Goal: Obtain resource: Download file/media

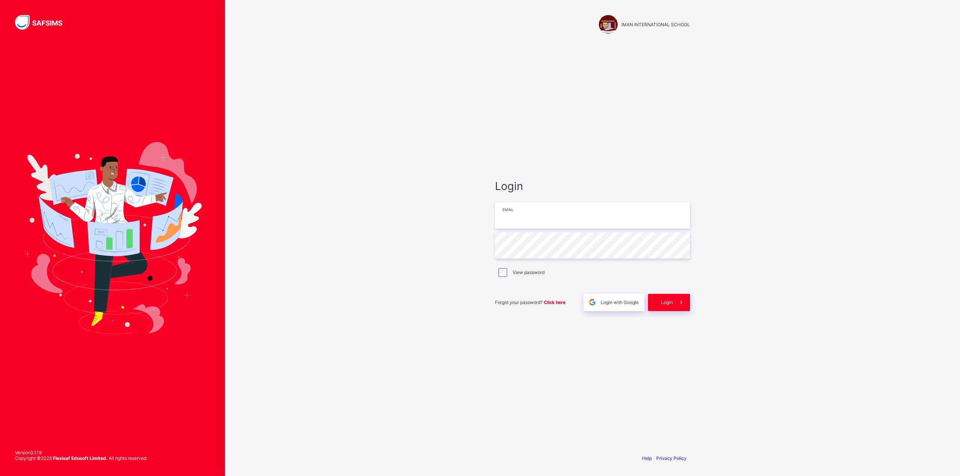
click at [524, 216] on input "email" at bounding box center [592, 215] width 195 height 26
type input "**********"
click at [670, 297] on div "Login" at bounding box center [669, 302] width 42 height 17
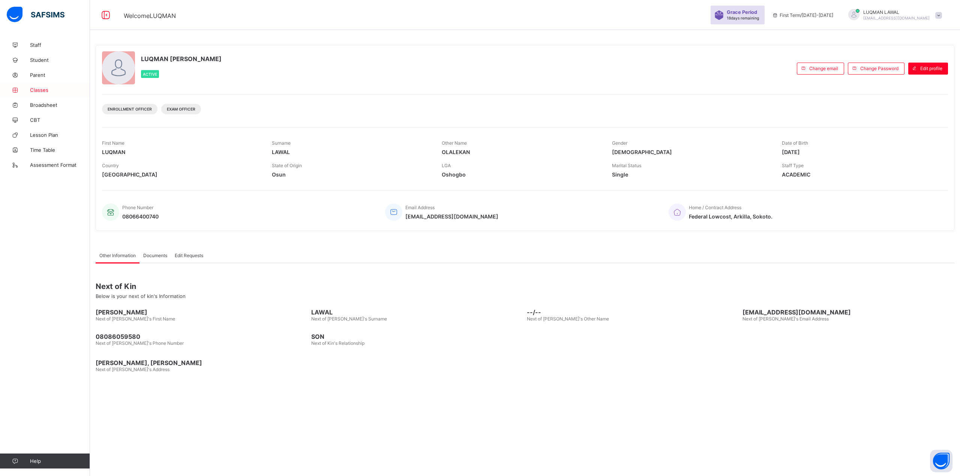
click at [40, 87] on span "Classes" at bounding box center [60, 90] width 60 height 6
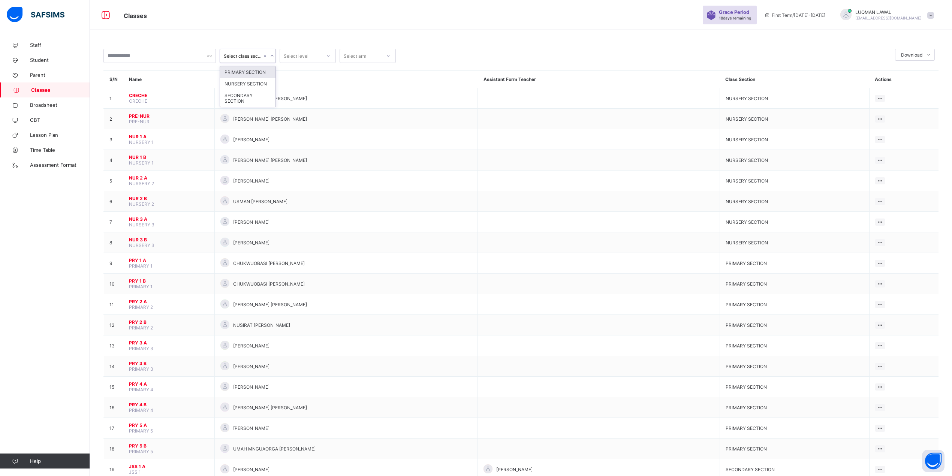
click at [270, 55] on icon at bounding box center [272, 55] width 4 height 7
click at [240, 98] on div "SECONDARY SECTION" at bounding box center [247, 98] width 55 height 17
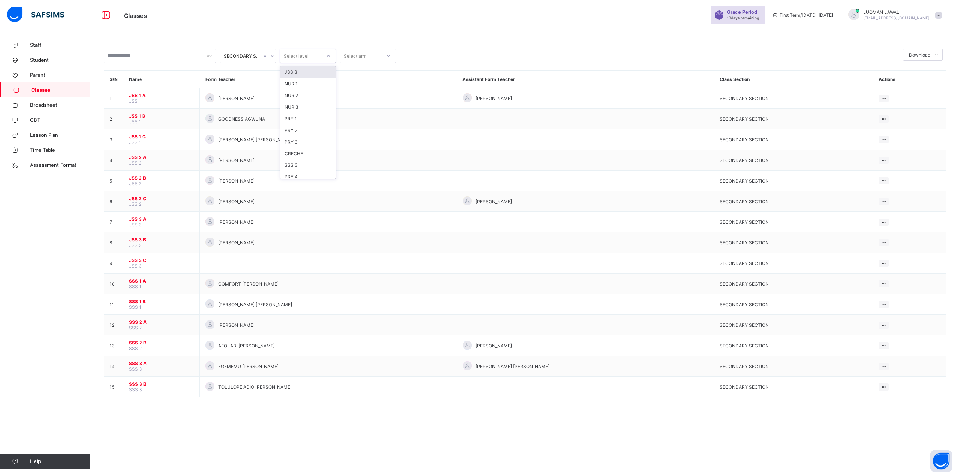
click at [330, 55] on icon at bounding box center [328, 55] width 4 height 7
click at [384, 58] on div at bounding box center [388, 56] width 13 height 12
click at [361, 72] on div "B" at bounding box center [367, 72] width 55 height 12
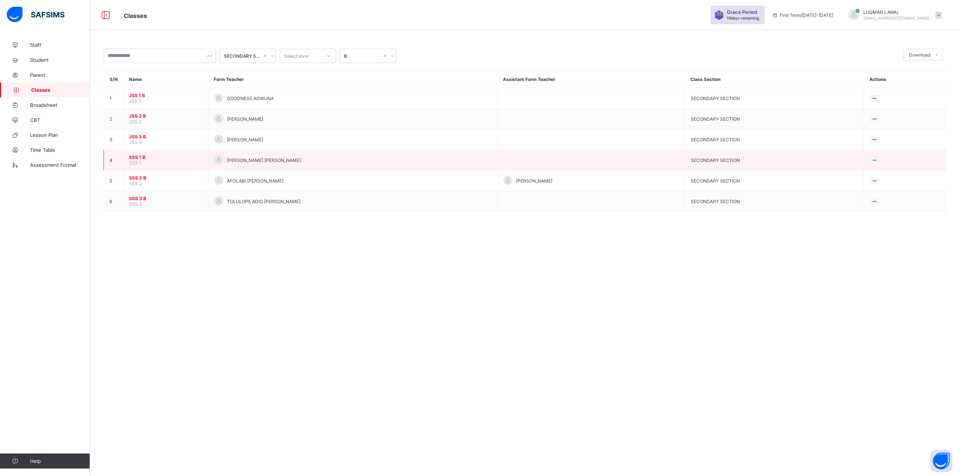
click at [137, 154] on span "SSS 1 B" at bounding box center [165, 157] width 73 height 6
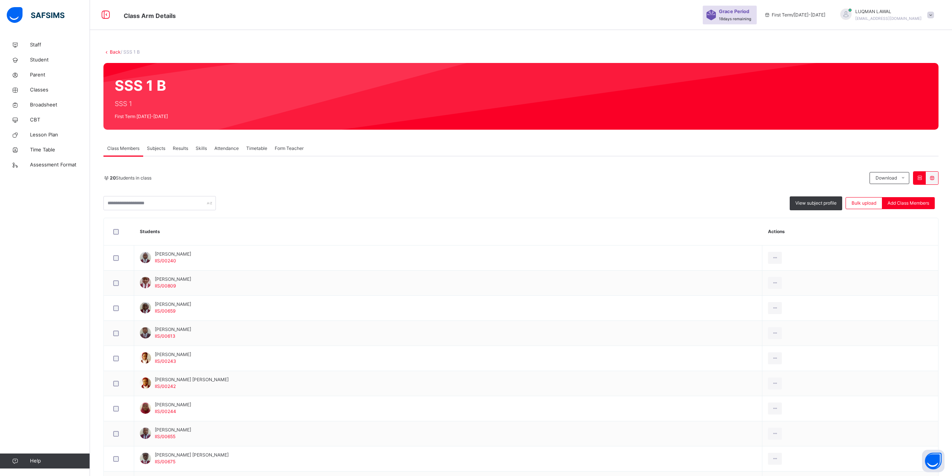
click at [154, 146] on span "Subjects" at bounding box center [156, 148] width 18 height 7
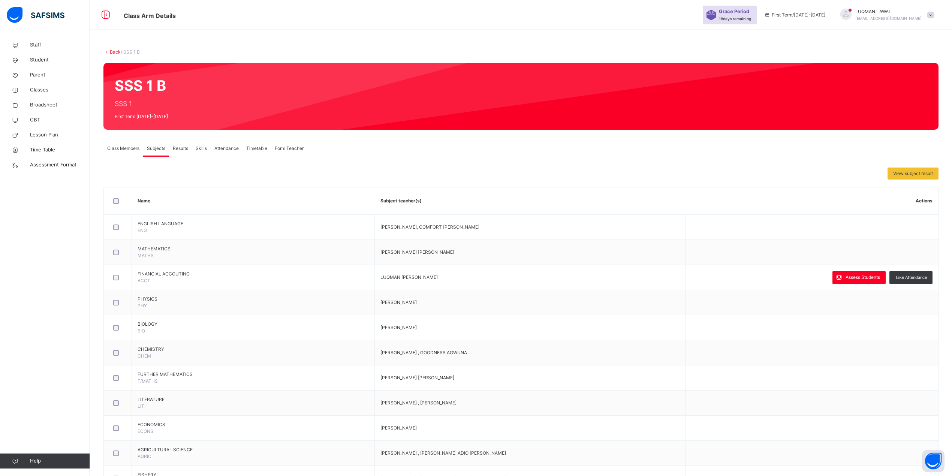
click at [110, 51] on link "Back" at bounding box center [115, 52] width 11 height 6
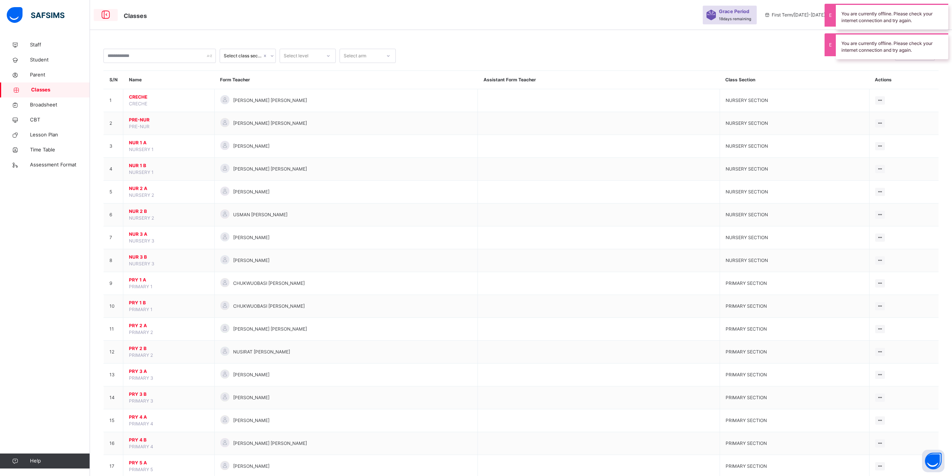
click at [106, 17] on icon at bounding box center [105, 14] width 13 height 13
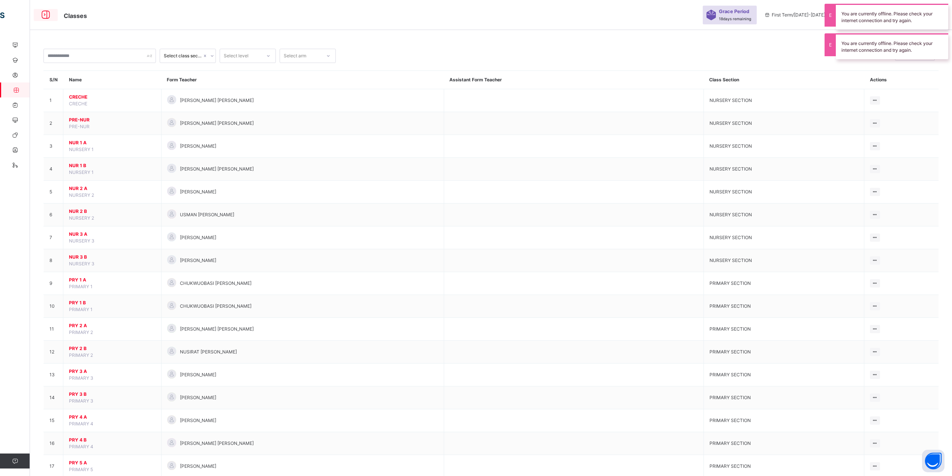
click at [45, 15] on icon at bounding box center [45, 14] width 13 height 13
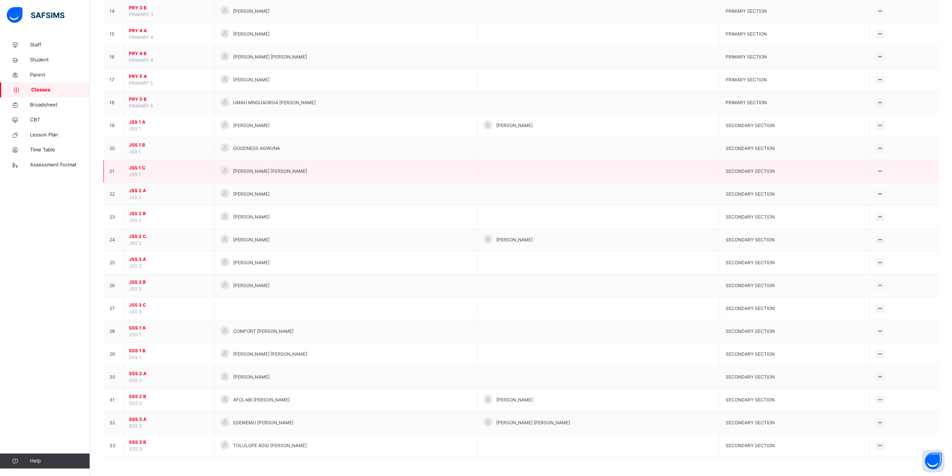
scroll to position [391, 0]
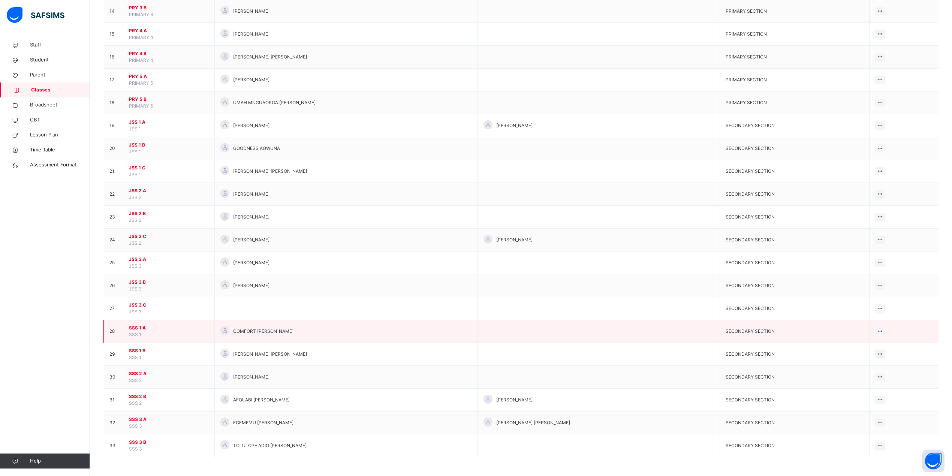
click at [132, 327] on span "SSS 1 A" at bounding box center [169, 328] width 80 height 7
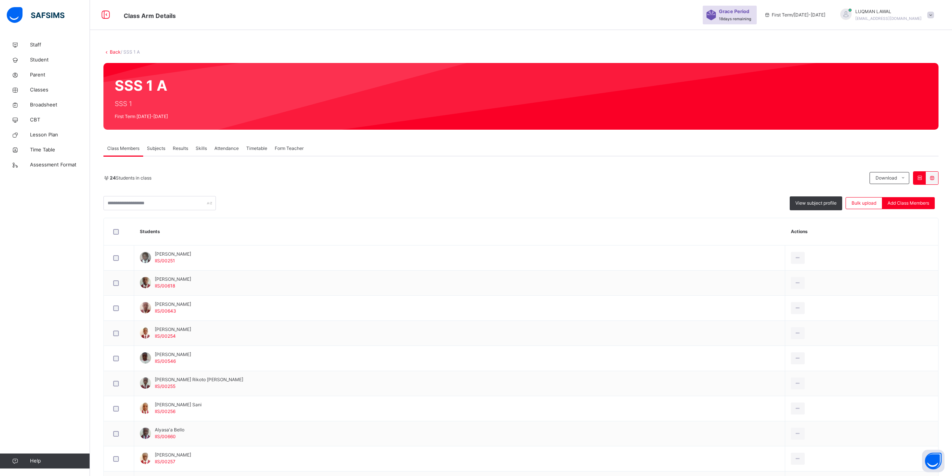
click at [114, 51] on link "Back" at bounding box center [115, 52] width 11 height 6
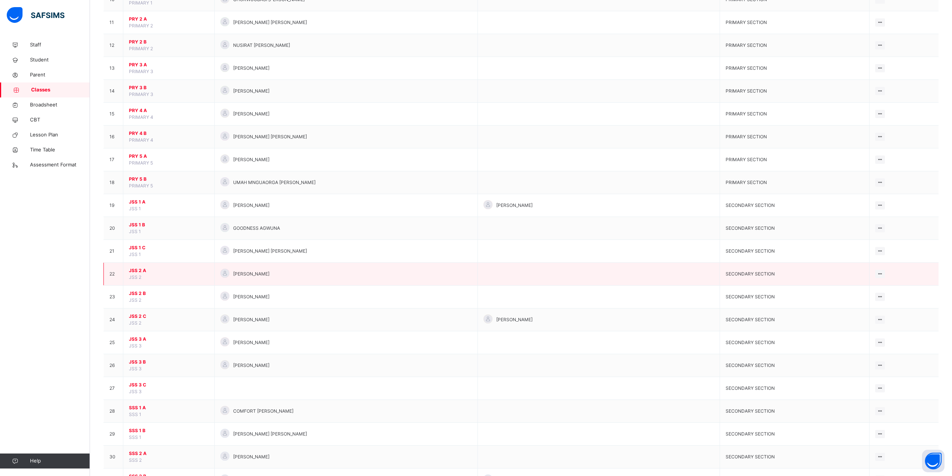
scroll to position [391, 0]
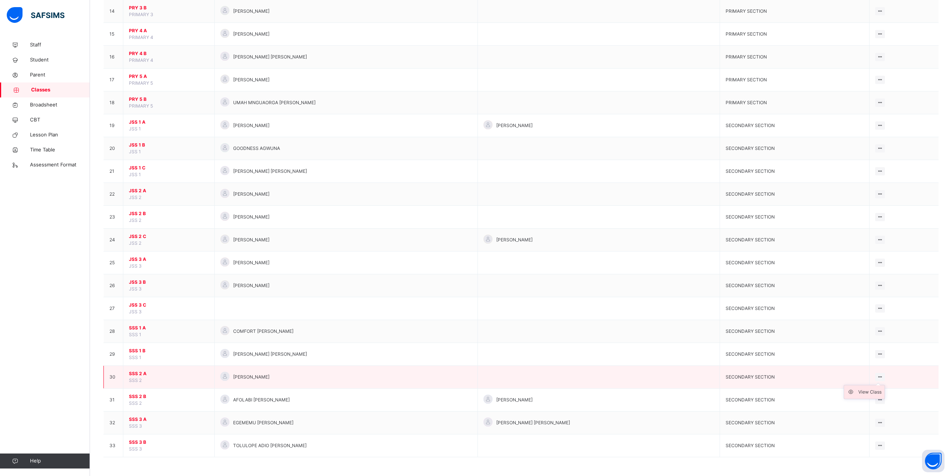
click at [859, 392] on div "View Class" at bounding box center [870, 391] width 23 height 7
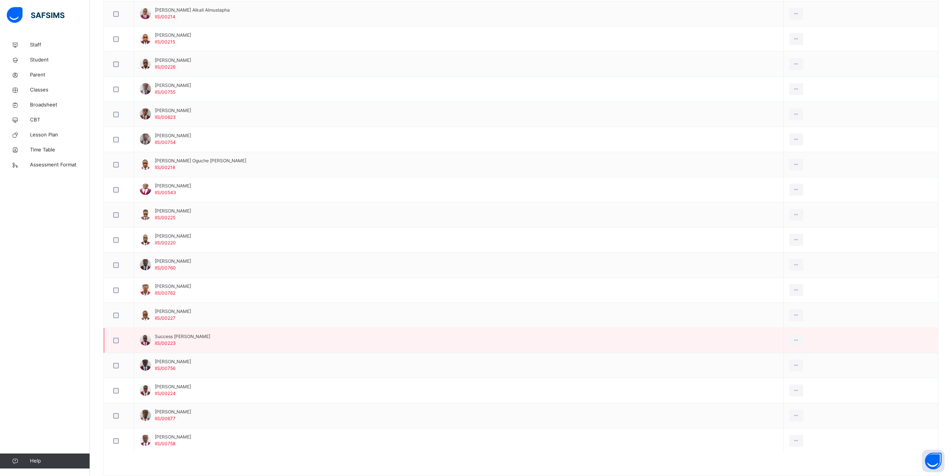
scroll to position [291, 0]
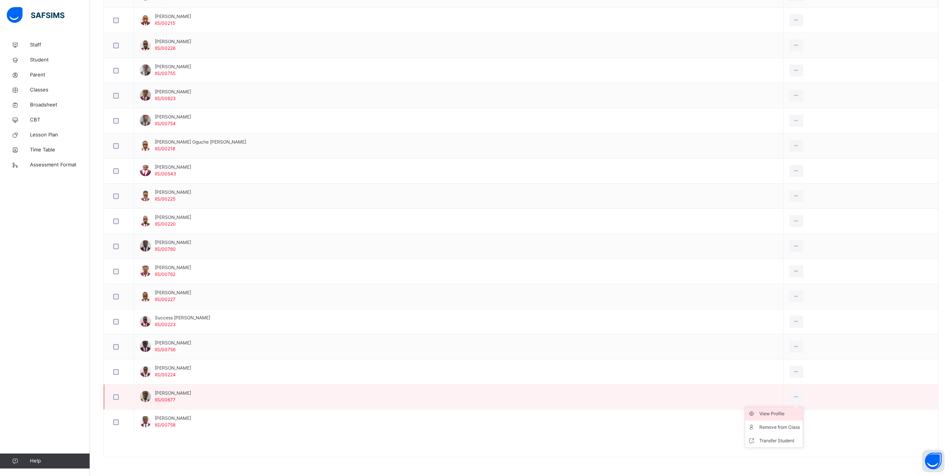
click at [760, 413] on div "View Profile" at bounding box center [780, 413] width 40 height 7
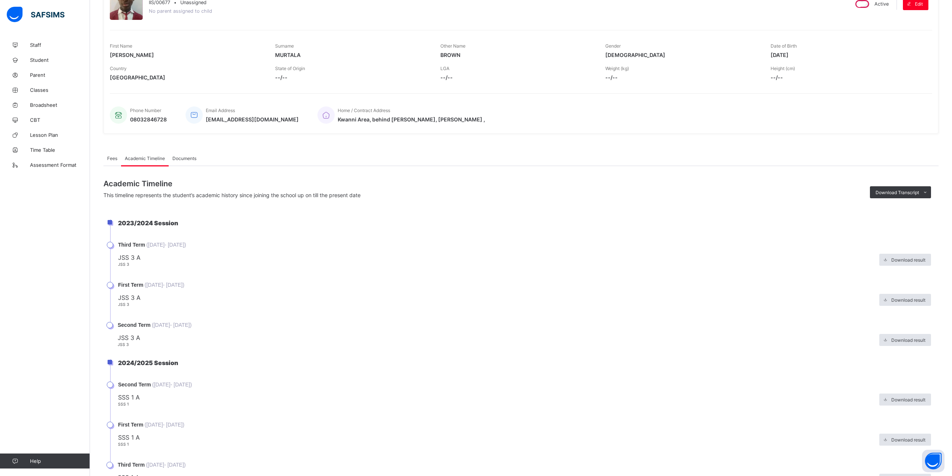
scroll to position [84, 0]
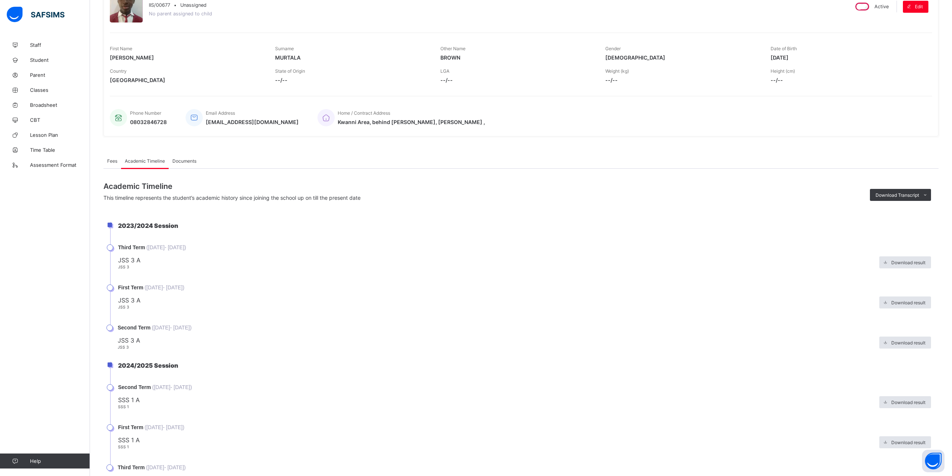
click at [110, 224] on li "2023/2024 Session" at bounding box center [524, 233] width 829 height 22
click at [110, 226] on li "2023/2024 Session" at bounding box center [524, 233] width 829 height 22
click at [111, 250] on li "Third Term ( [DATE] - [DATE] ) JSS 3 A JSS 3 Download result" at bounding box center [524, 264] width 829 height 40
click at [928, 196] on icon at bounding box center [926, 195] width 6 height 5
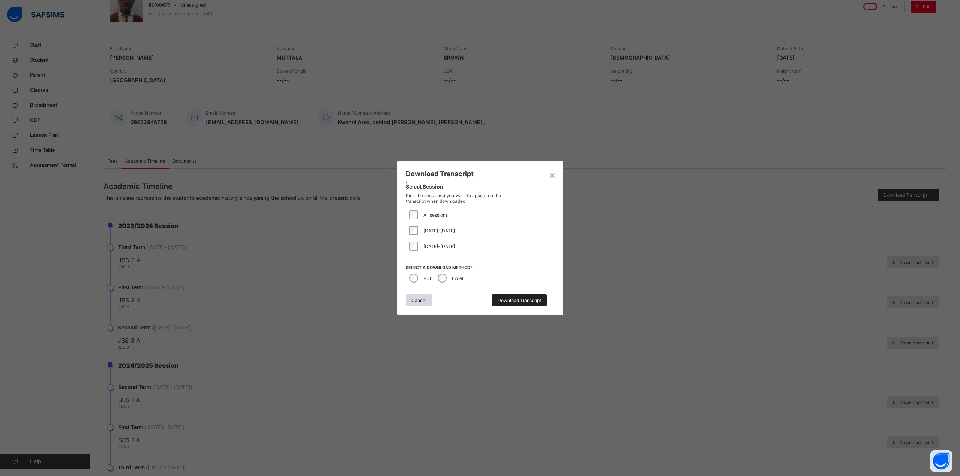
click at [520, 301] on span "Download Transcript" at bounding box center [519, 301] width 43 height 6
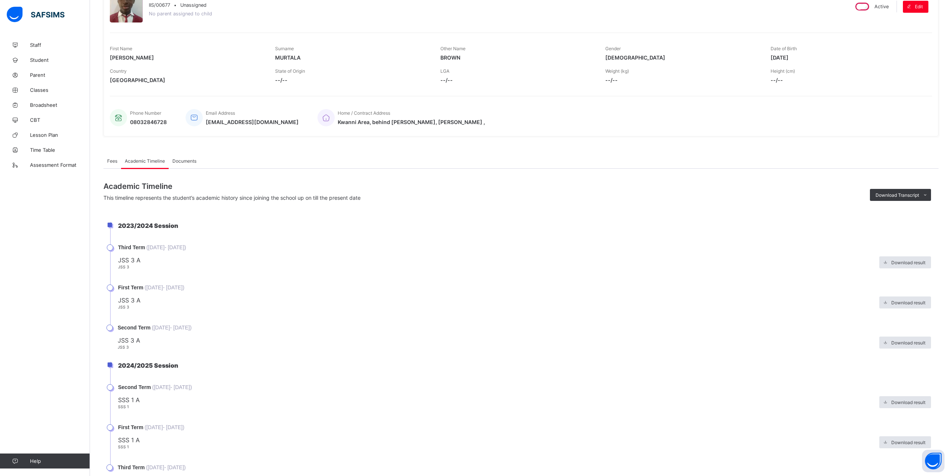
scroll to position [0, 0]
